Goal: Task Accomplishment & Management: Manage account settings

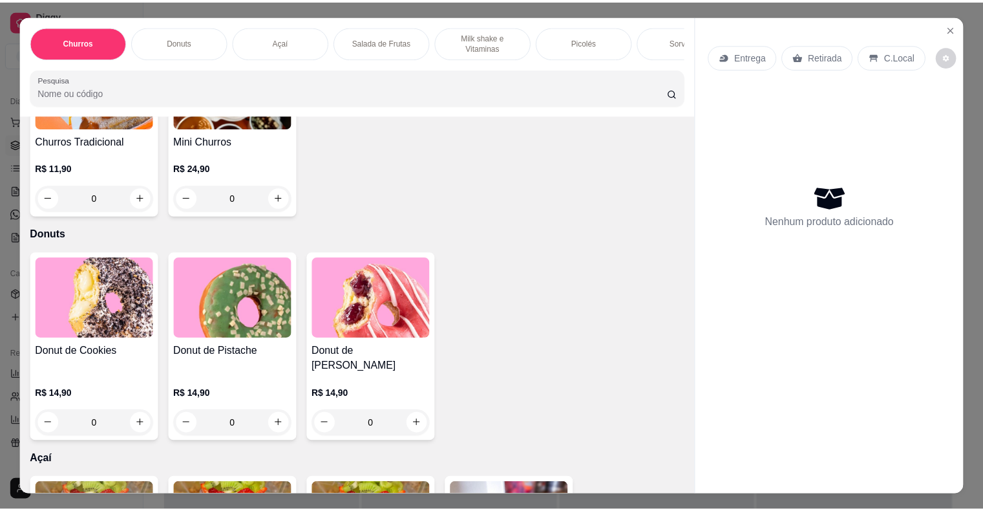
scroll to position [259, 0]
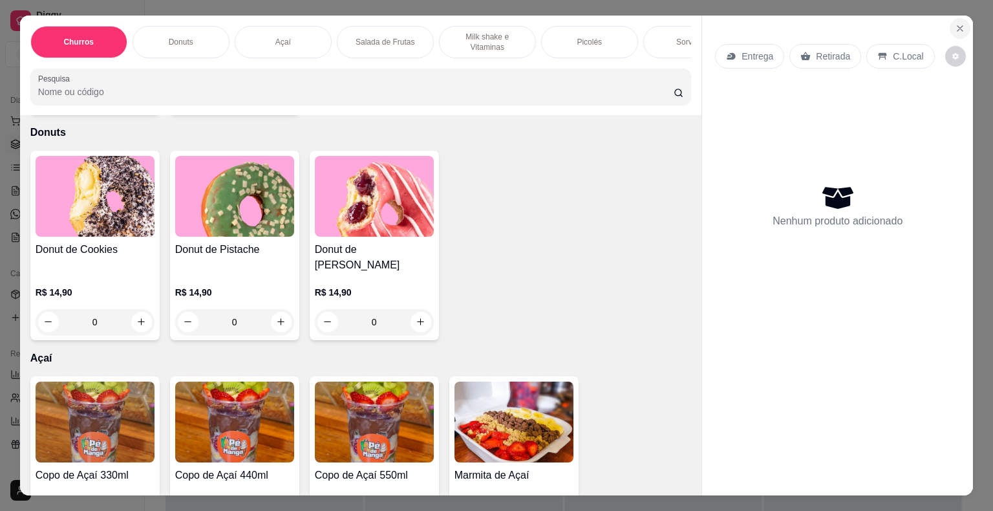
click at [955, 24] on icon "Close" at bounding box center [960, 28] width 10 height 10
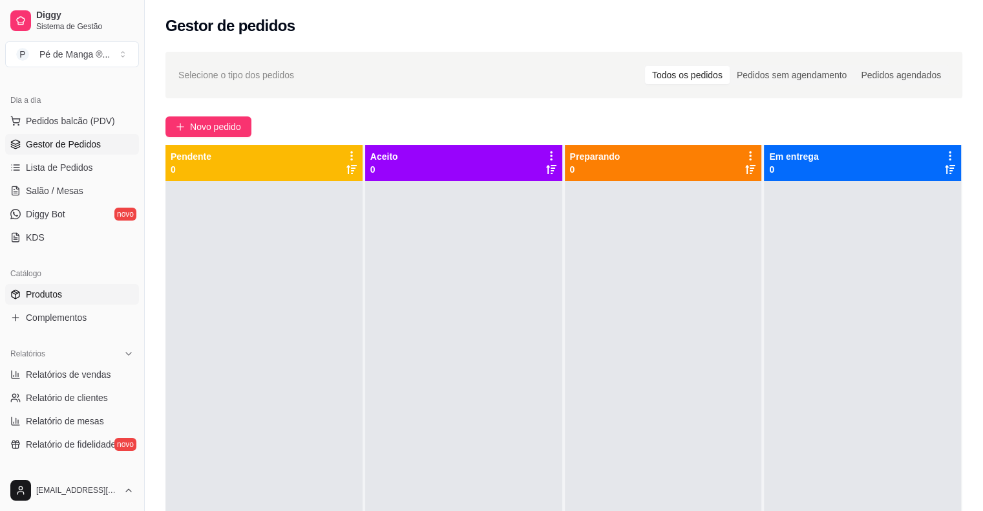
click at [93, 290] on link "Produtos" at bounding box center [72, 294] width 134 height 21
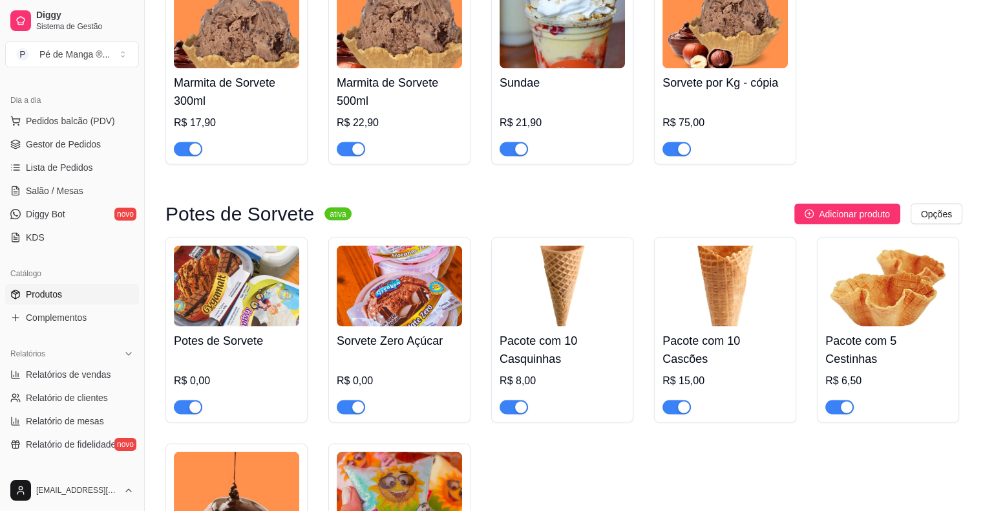
scroll to position [2450, 0]
click at [853, 207] on span "Adicionar produto" at bounding box center [854, 214] width 71 height 14
click at [427, 304] on img at bounding box center [399, 286] width 125 height 81
click at [96, 148] on span "Gestor de Pedidos" at bounding box center [63, 144] width 75 height 13
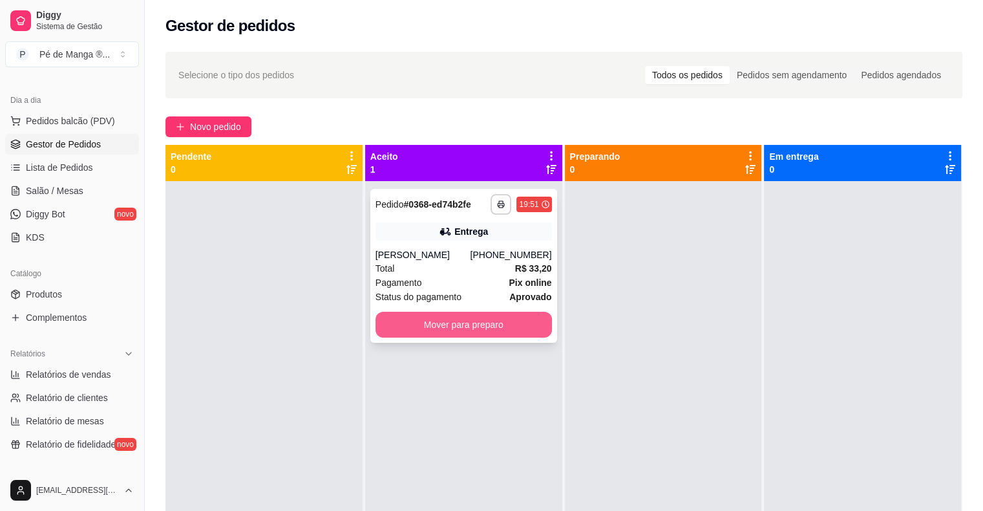
click at [447, 328] on button "Mover para preparo" at bounding box center [464, 325] width 176 height 26
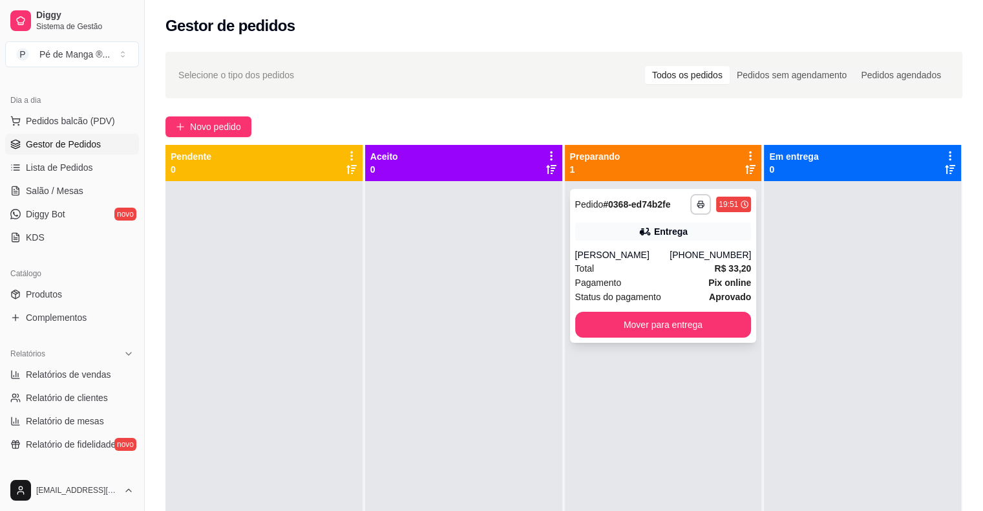
click at [622, 281] on div "Pagamento Pix online" at bounding box center [663, 282] width 176 height 14
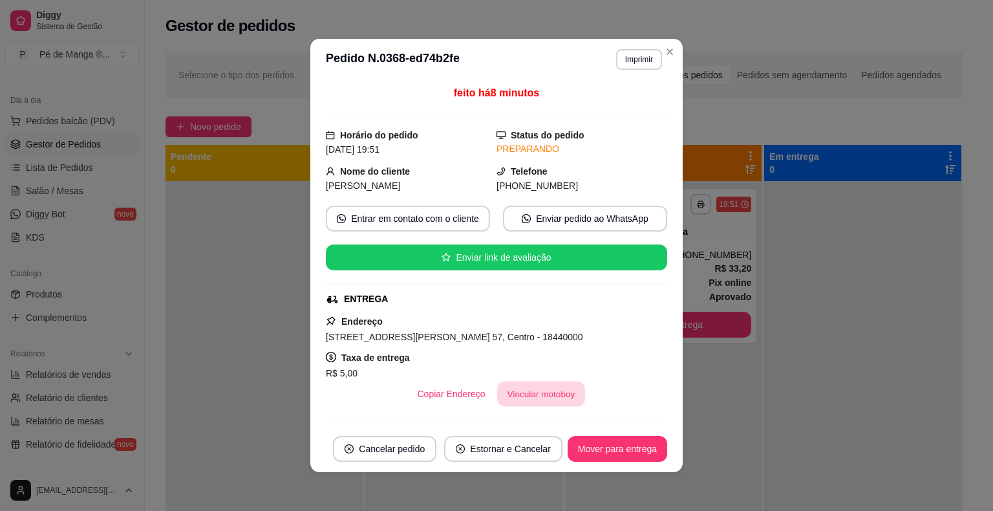
click at [515, 387] on button "Vincular motoboy" at bounding box center [541, 393] width 88 height 25
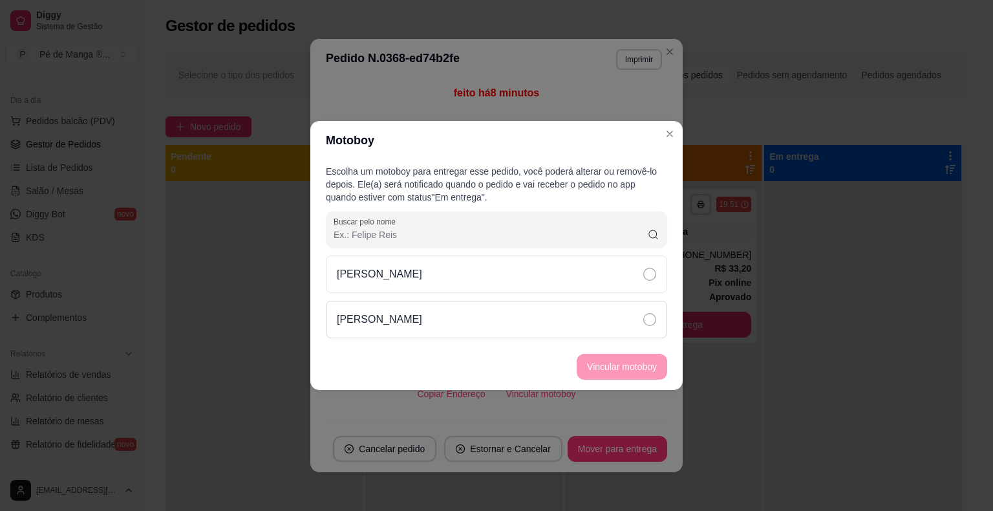
drag, startPoint x: 572, startPoint y: 302, endPoint x: 585, endPoint y: 336, distance: 36.6
click at [573, 303] on div "[PERSON_NAME]" at bounding box center [496, 319] width 341 height 37
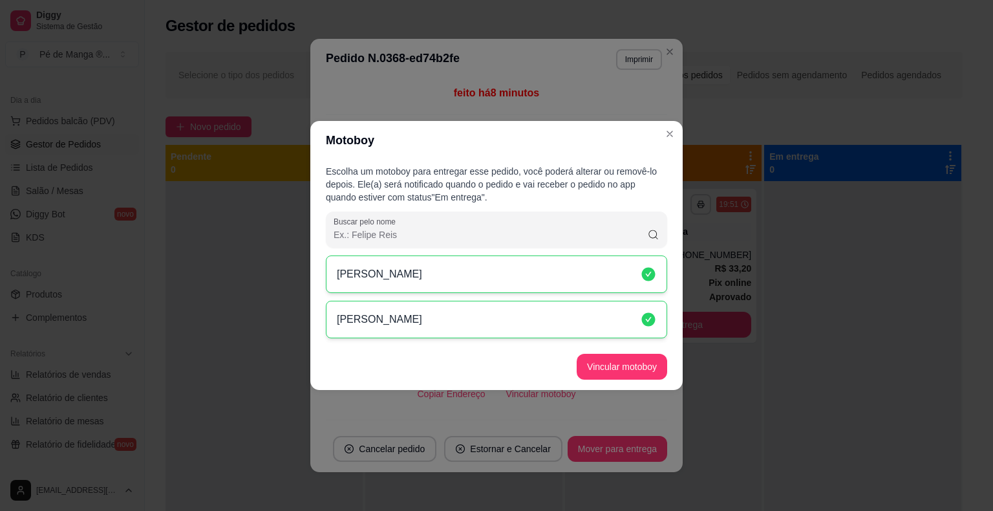
click at [595, 353] on footer "Vincular motoboy" at bounding box center [496, 366] width 372 height 47
click at [608, 361] on button "Vincular motoboy" at bounding box center [622, 367] width 91 height 26
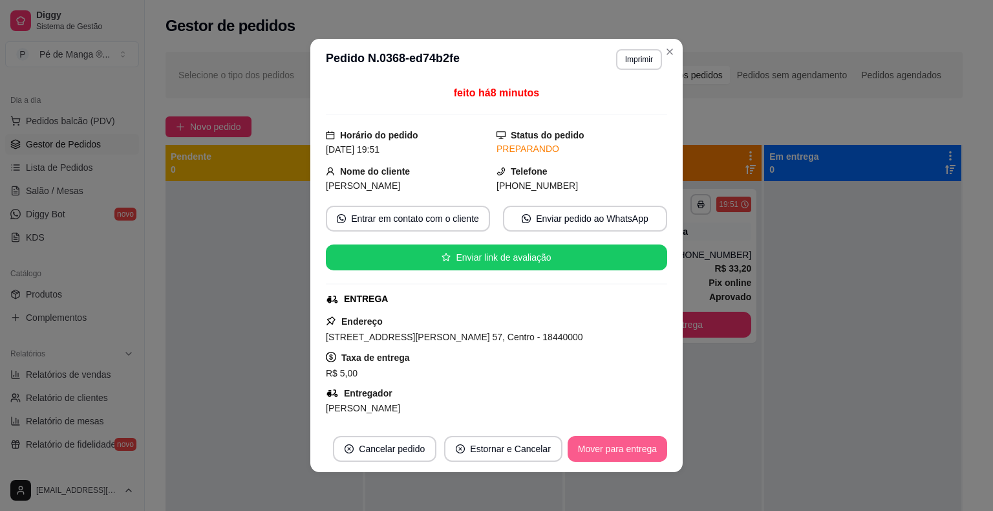
click at [592, 459] on button "Mover para entrega" at bounding box center [618, 449] width 100 height 26
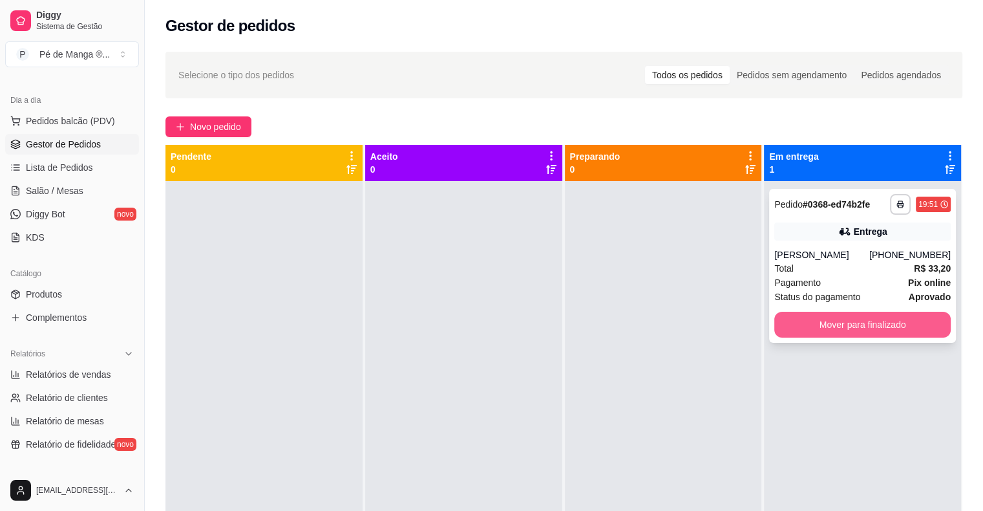
click at [841, 319] on button "Mover para finalizado" at bounding box center [863, 325] width 176 height 26
